Goal: Ask a question

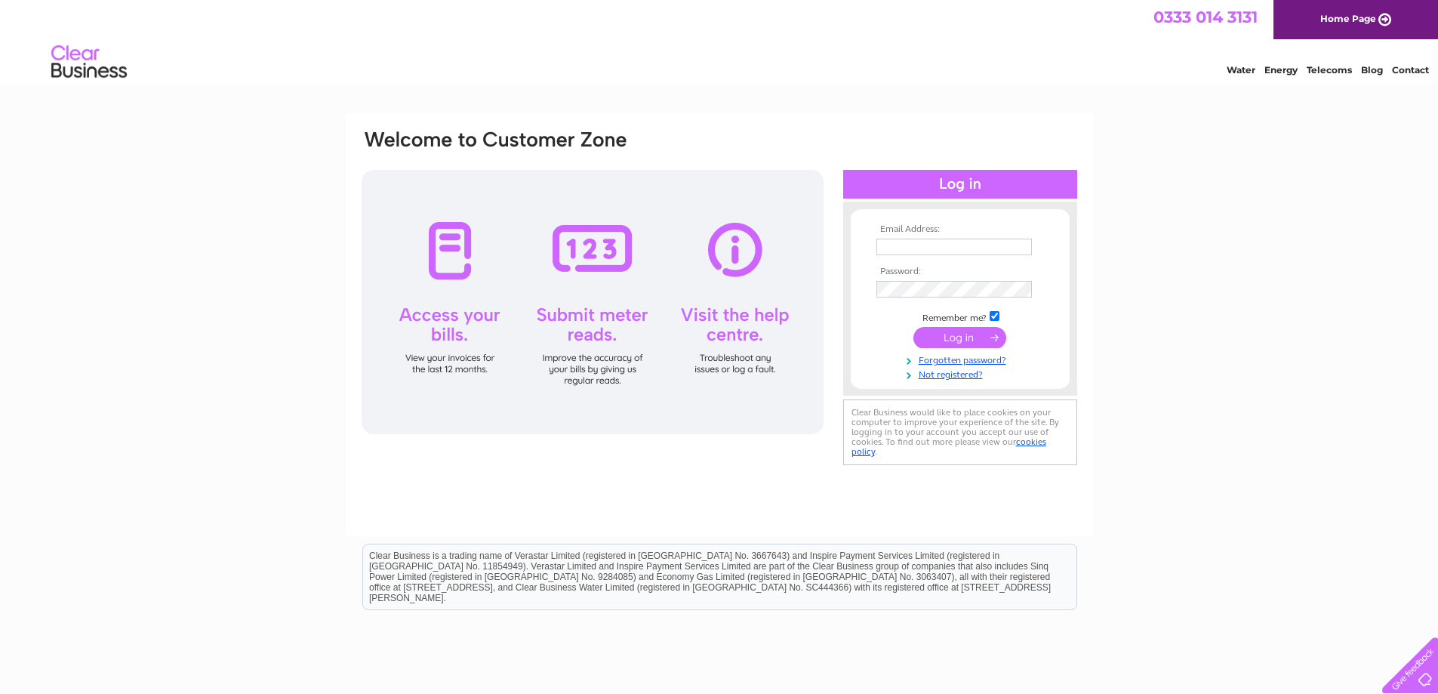
type input "[EMAIL_ADDRESS][DOMAIN_NAME]"
click at [964, 337] on input "submit" at bounding box center [959, 337] width 93 height 21
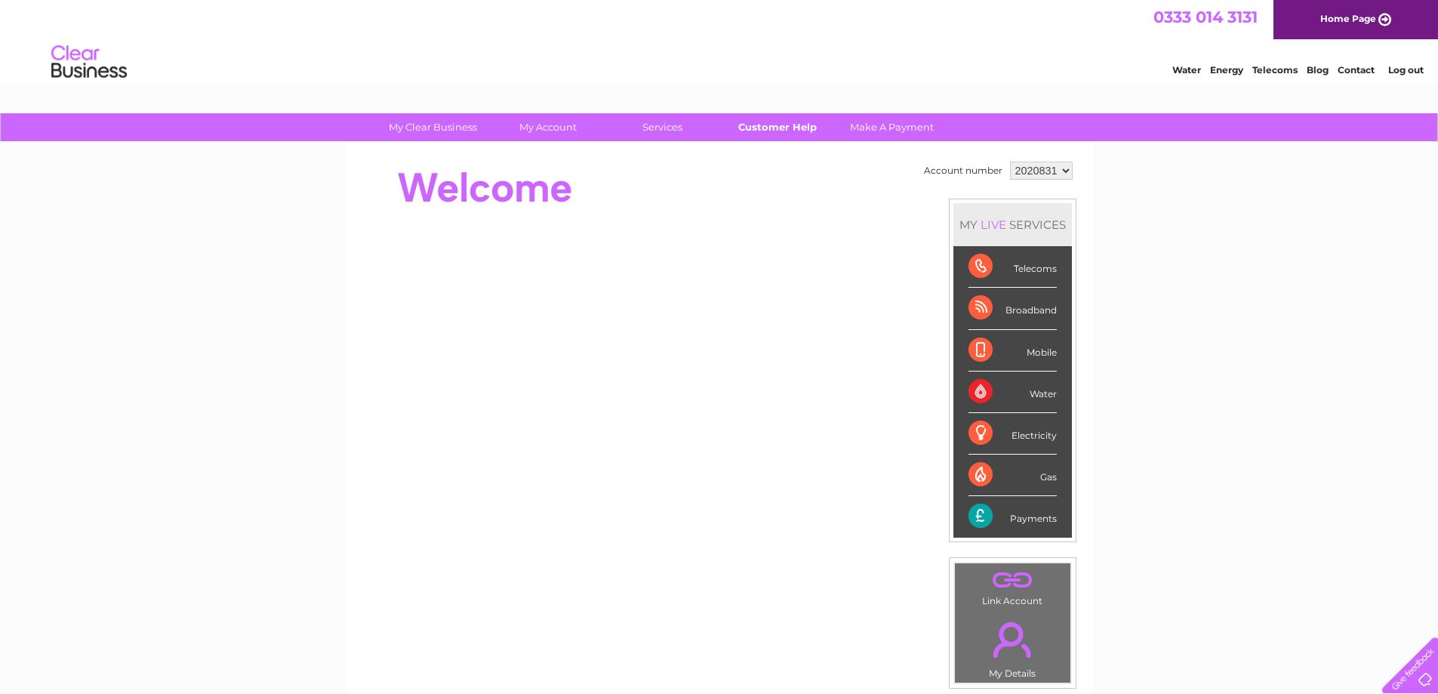
click at [796, 125] on link "Customer Help" at bounding box center [777, 127] width 125 height 28
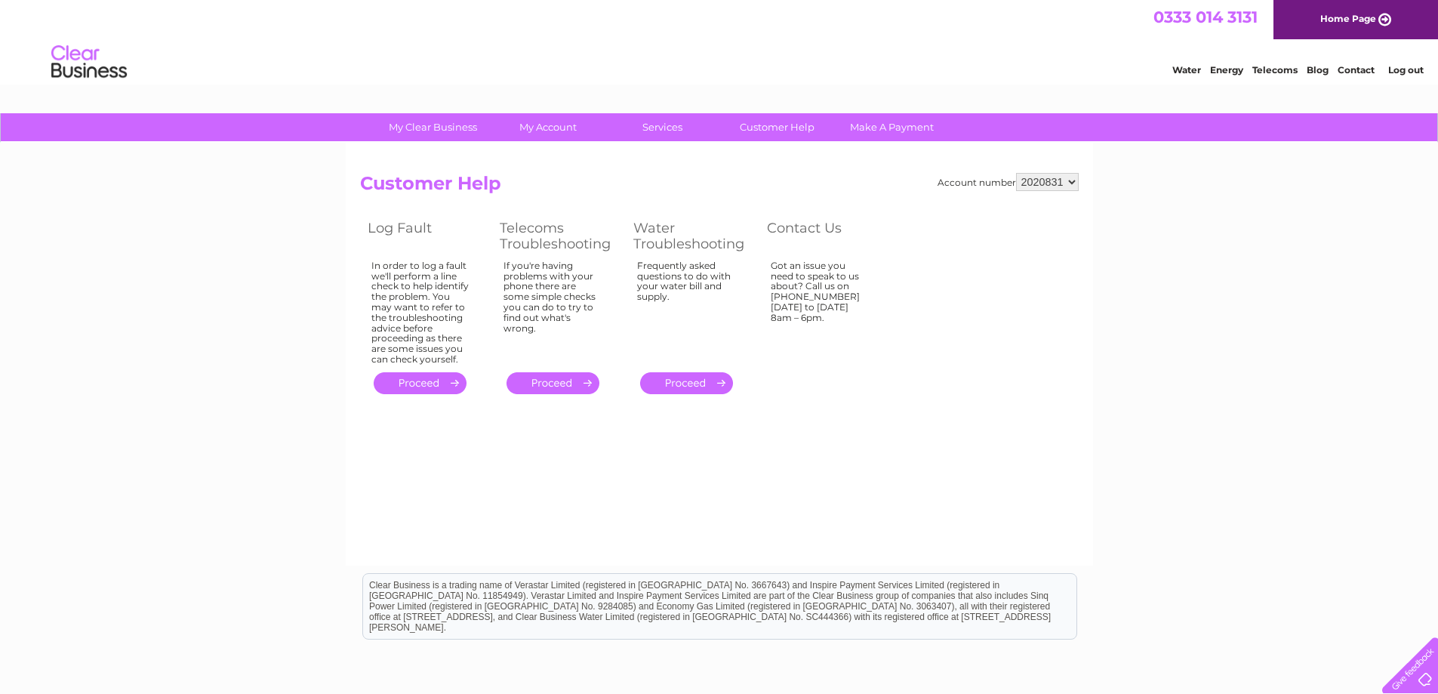
click at [1071, 177] on select "2020831" at bounding box center [1047, 182] width 63 height 18
click at [1072, 186] on select "2020831" at bounding box center [1047, 182] width 63 height 18
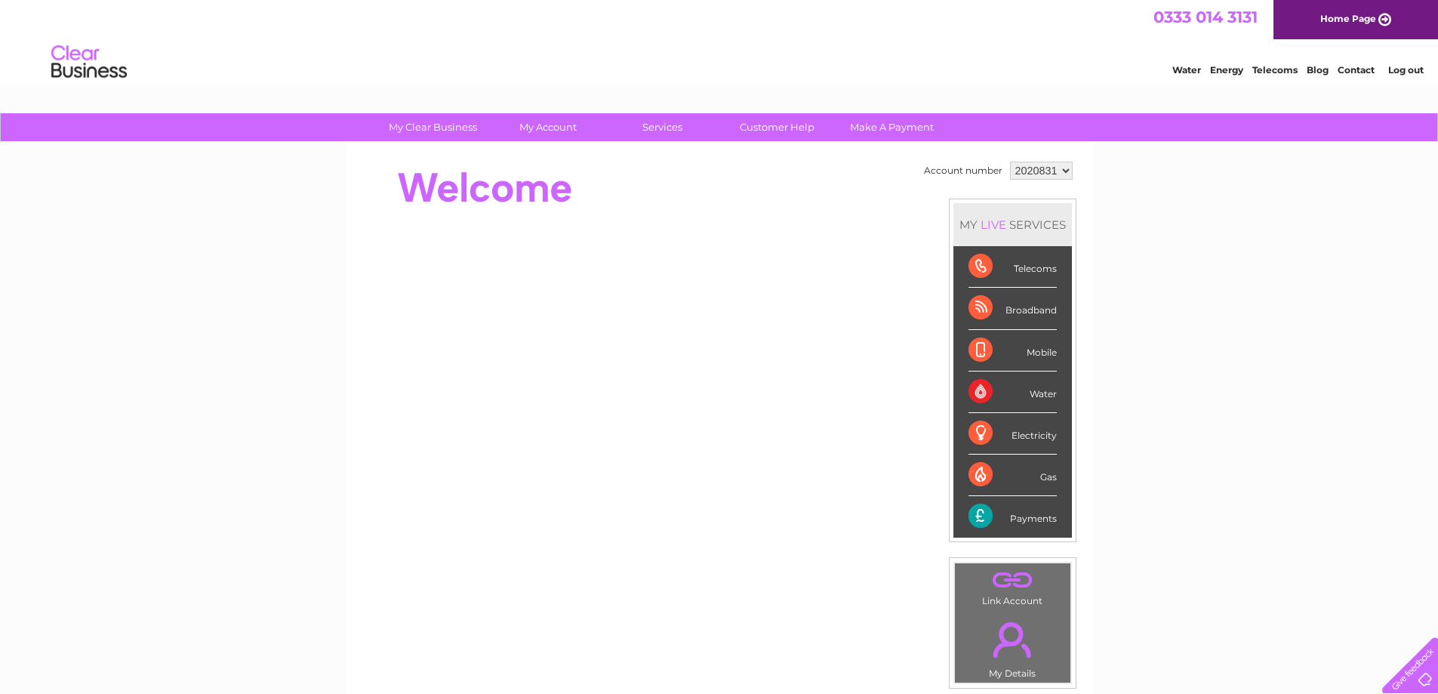
click at [1063, 171] on select "2020831" at bounding box center [1041, 171] width 63 height 18
click at [1066, 168] on select "2020831" at bounding box center [1041, 171] width 63 height 18
click at [1066, 167] on select "2020831" at bounding box center [1041, 171] width 63 height 18
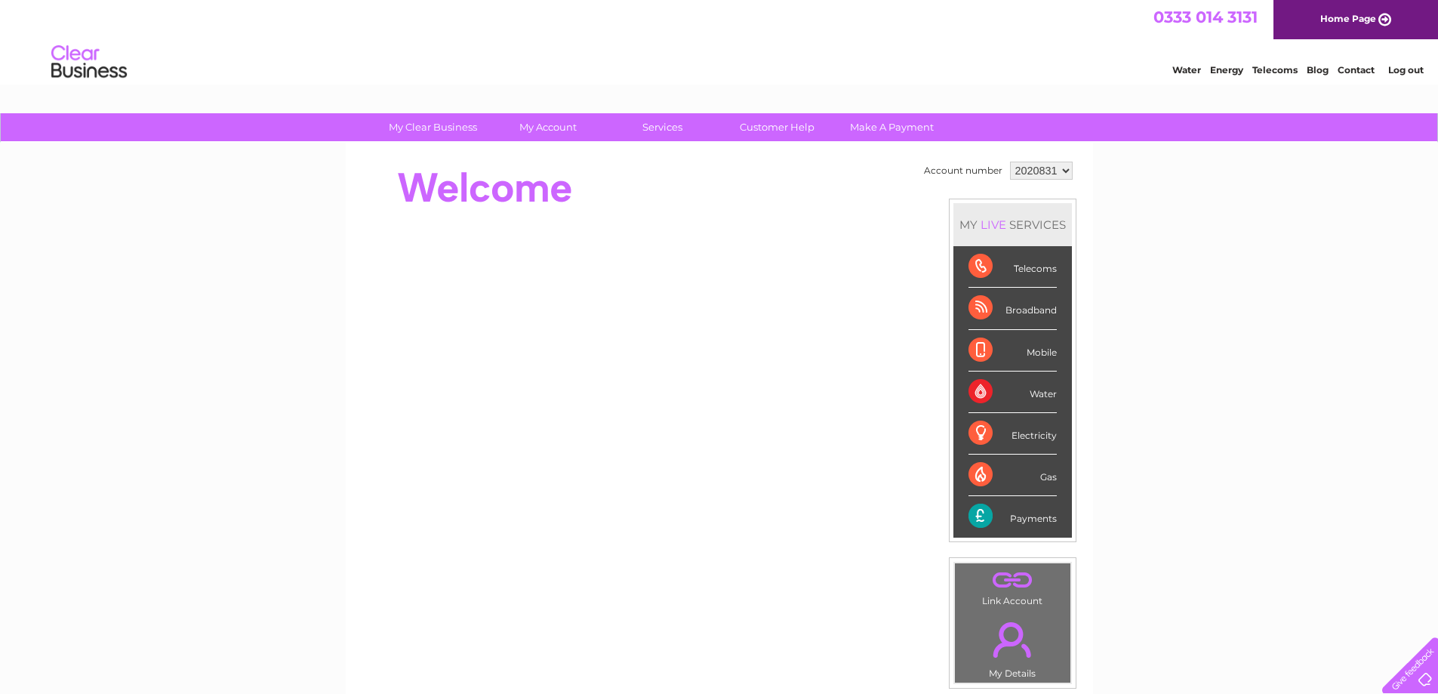
click at [1066, 167] on select "2020831" at bounding box center [1041, 171] width 63 height 18
